Goal: Transaction & Acquisition: Purchase product/service

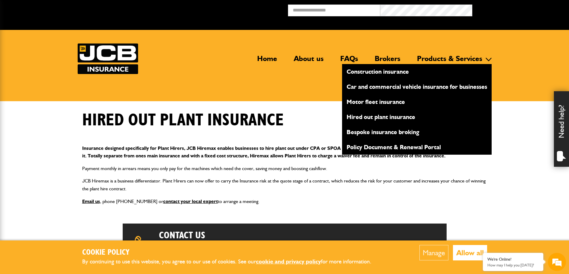
click at [404, 116] on link "Hired out plant insurance" at bounding box center [416, 117] width 149 height 10
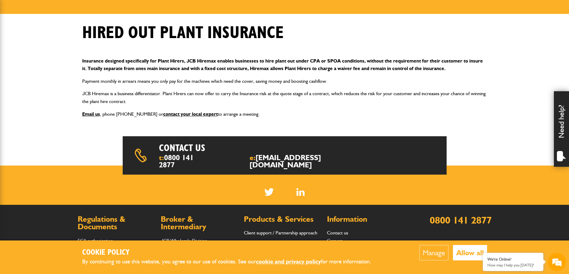
scroll to position [151, 0]
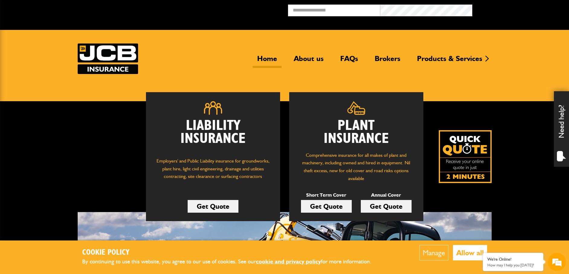
click at [320, 207] on link "Get Quote" at bounding box center [326, 206] width 51 height 13
